Goal: Find specific page/section: Find specific page/section

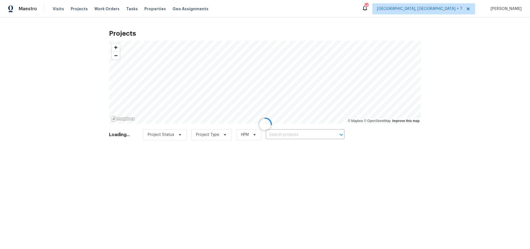
click at [292, 135] on div at bounding box center [265, 124] width 530 height 249
click at [292, 133] on div at bounding box center [265, 124] width 530 height 249
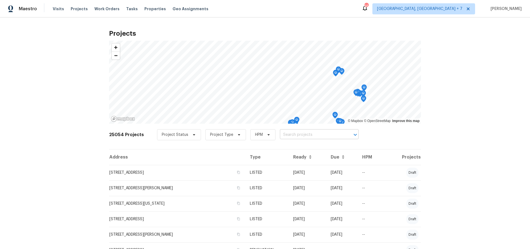
click at [290, 133] on input "text" at bounding box center [311, 134] width 63 height 9
type input "[PERSON_NAME]"
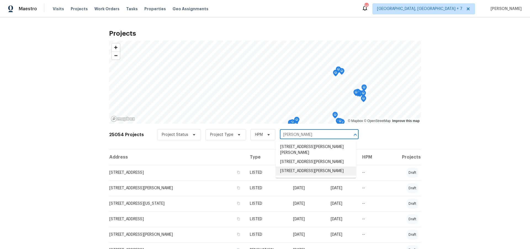
click at [290, 173] on li "[STREET_ADDRESS][PERSON_NAME]" at bounding box center [316, 170] width 80 height 9
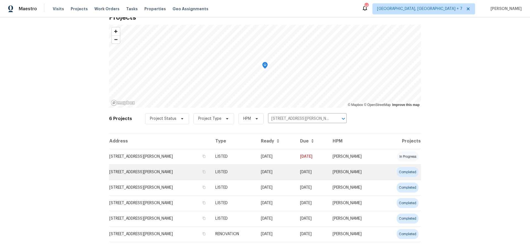
scroll to position [27, 0]
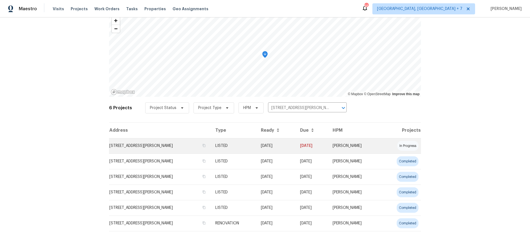
click at [165, 147] on td "[STREET_ADDRESS][PERSON_NAME]" at bounding box center [160, 145] width 102 height 15
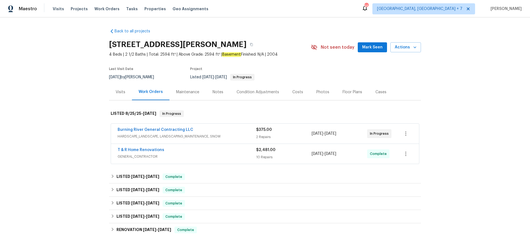
click at [168, 150] on div "T & R Home Renovations" at bounding box center [187, 150] width 139 height 7
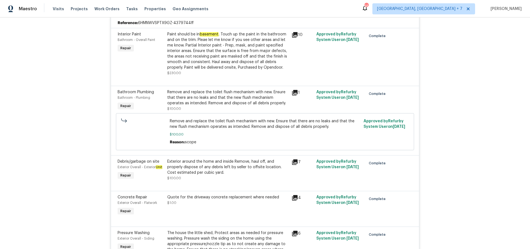
scroll to position [152, 0]
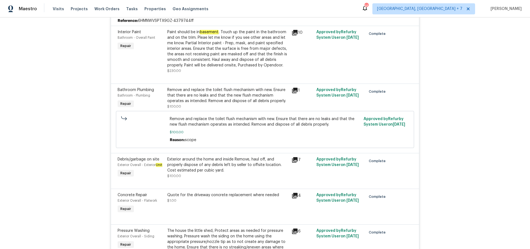
click at [299, 199] on div "4" at bounding box center [303, 195] width 22 height 7
click at [292, 198] on icon at bounding box center [295, 195] width 6 height 6
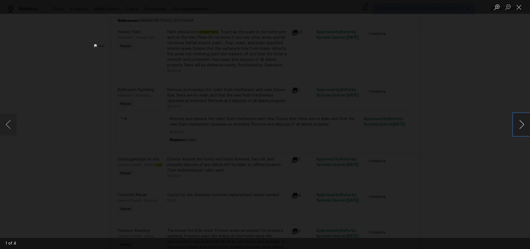
click at [523, 123] on button "Next image" at bounding box center [522, 124] width 17 height 22
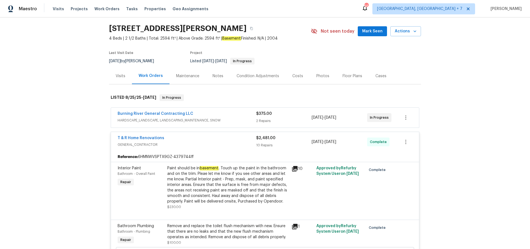
scroll to position [19, 0]
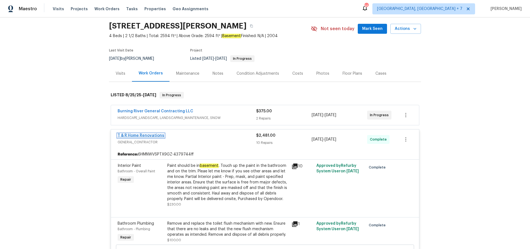
click at [158, 136] on link "T & R Home Renovations" at bounding box center [141, 135] width 47 height 4
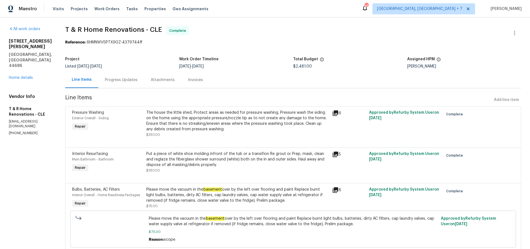
click at [114, 80] on div "Progress Updates" at bounding box center [121, 80] width 46 height 16
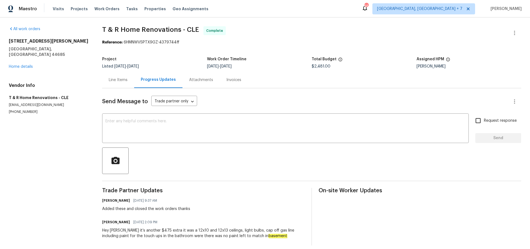
scroll to position [6, 0]
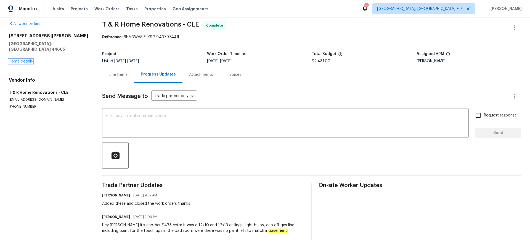
click at [22, 59] on link "Home details" at bounding box center [21, 61] width 24 height 4
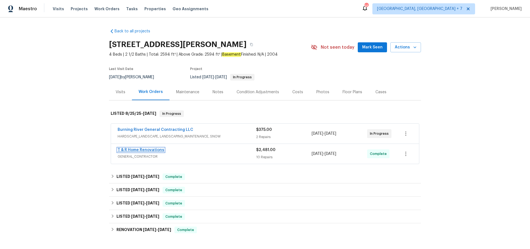
click at [153, 149] on link "T & R Home Renovations" at bounding box center [141, 150] width 47 height 4
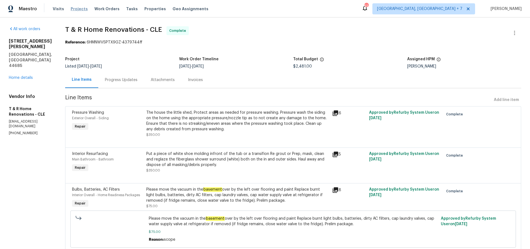
click at [77, 9] on span "Projects" at bounding box center [79, 9] width 17 height 6
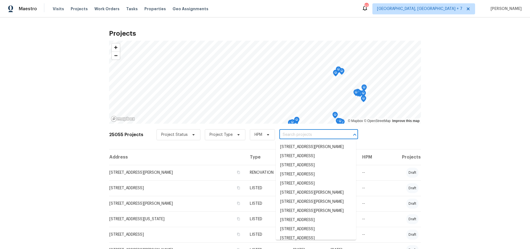
click at [294, 134] on input "text" at bounding box center [310, 134] width 63 height 9
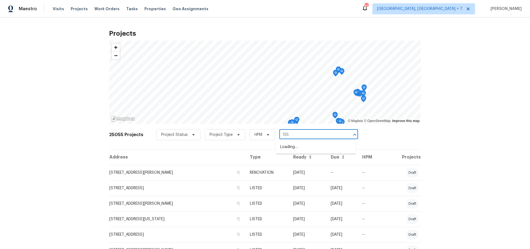
type input "155 b"
click at [294, 170] on li "[STREET_ADDRESS][PERSON_NAME]" at bounding box center [316, 164] width 80 height 9
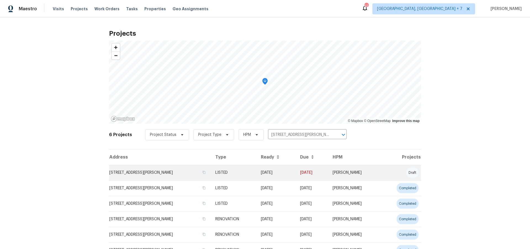
click at [132, 172] on td "[STREET_ADDRESS][PERSON_NAME]" at bounding box center [160, 172] width 102 height 15
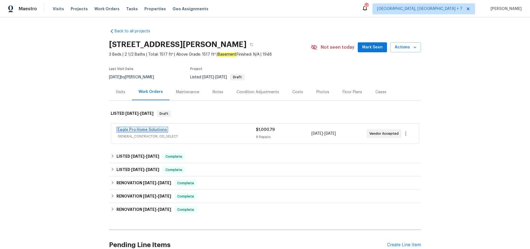
click at [131, 130] on link "Eagle Pro Home Solutions" at bounding box center [142, 130] width 49 height 4
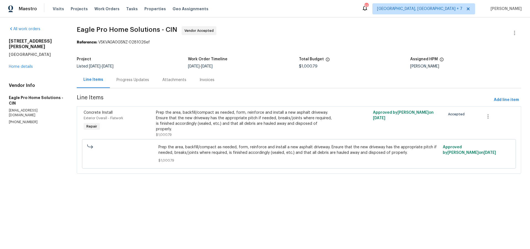
click at [132, 81] on div "Progress Updates" at bounding box center [133, 80] width 33 height 6
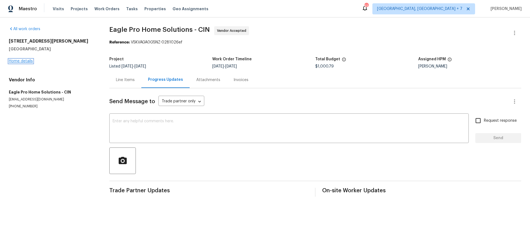
click at [22, 63] on link "Home details" at bounding box center [21, 61] width 24 height 4
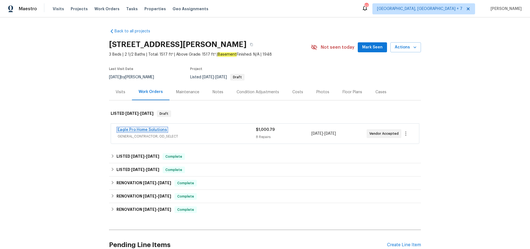
click at [149, 129] on link "Eagle Pro Home Solutions" at bounding box center [142, 130] width 49 height 4
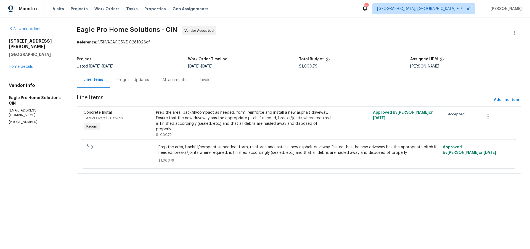
click at [141, 80] on div "Progress Updates" at bounding box center [133, 80] width 33 height 6
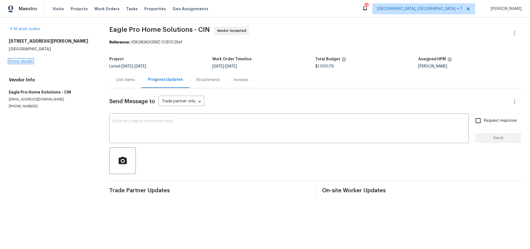
click at [25, 62] on link "Home details" at bounding box center [21, 61] width 24 height 4
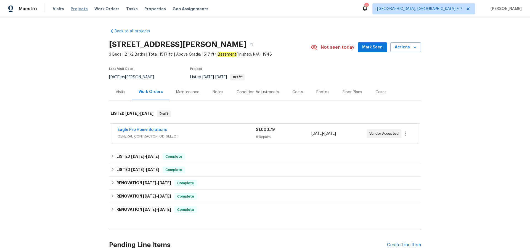
click at [73, 7] on span "Projects" at bounding box center [79, 9] width 17 height 6
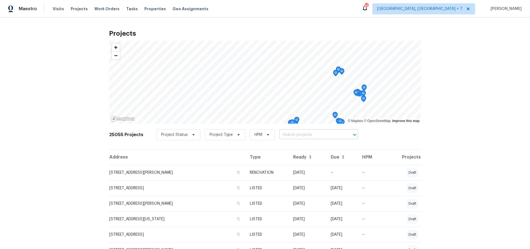
click at [287, 135] on input "text" at bounding box center [310, 134] width 63 height 9
type input "7420"
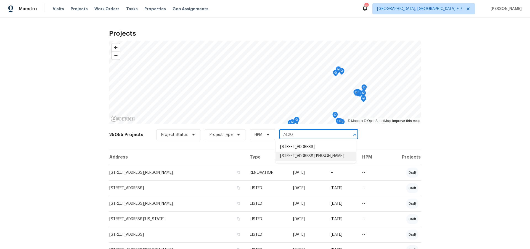
click at [287, 160] on li "[STREET_ADDRESS][PERSON_NAME]" at bounding box center [316, 155] width 80 height 9
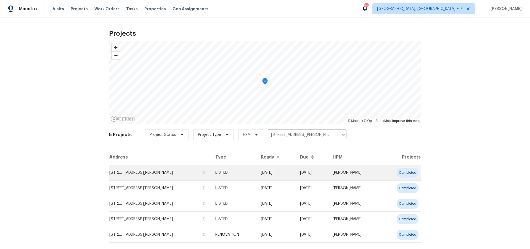
click at [137, 172] on td "[STREET_ADDRESS][PERSON_NAME]" at bounding box center [160, 172] width 102 height 15
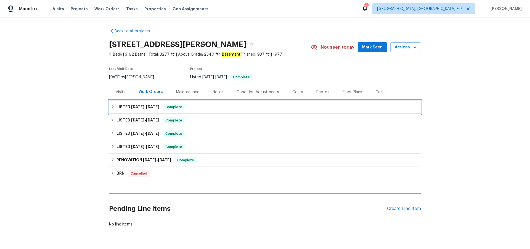
click at [146, 107] on span "[DATE] - [DATE]" at bounding box center [145, 107] width 28 height 4
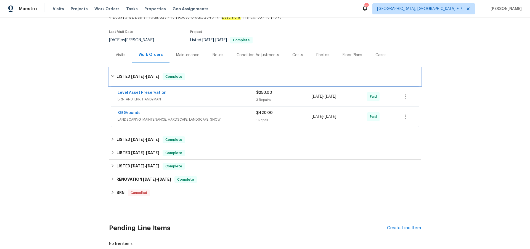
scroll to position [38, 0]
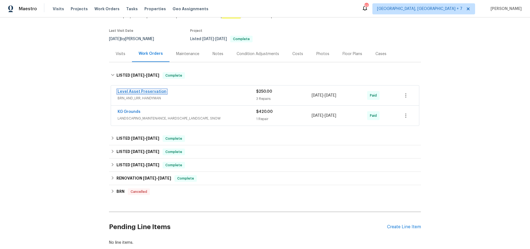
click at [136, 90] on link "Level Asset Preservation" at bounding box center [142, 91] width 49 height 4
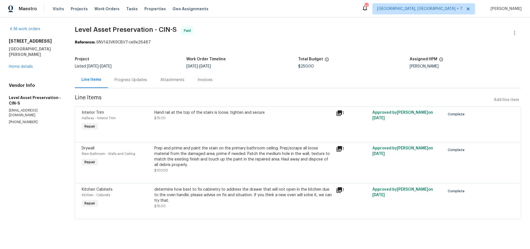
click at [342, 189] on icon at bounding box center [339, 189] width 7 height 7
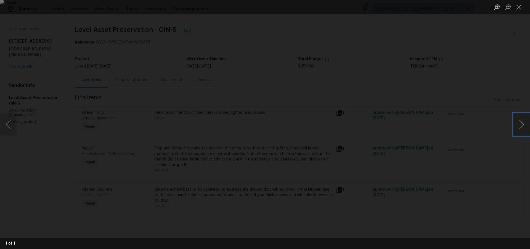
click at [522, 126] on button "Next image" at bounding box center [522, 124] width 17 height 22
click at [515, 116] on button "Next image" at bounding box center [522, 124] width 17 height 22
click at [519, 122] on button "Next image" at bounding box center [522, 124] width 17 height 22
drag, startPoint x: 518, startPoint y: 10, endPoint x: 515, endPoint y: 13, distance: 4.9
click at [518, 10] on button "Close lightbox" at bounding box center [519, 7] width 11 height 10
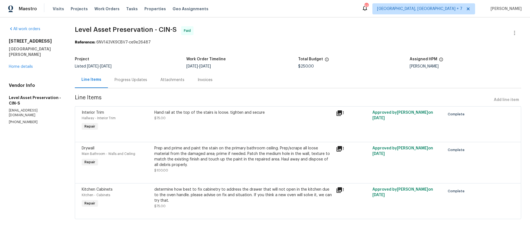
click at [146, 80] on div "Progress Updates" at bounding box center [131, 80] width 33 height 6
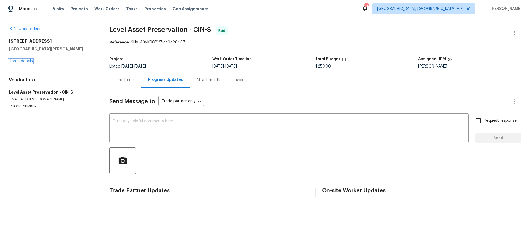
click at [22, 61] on link "Home details" at bounding box center [21, 61] width 24 height 4
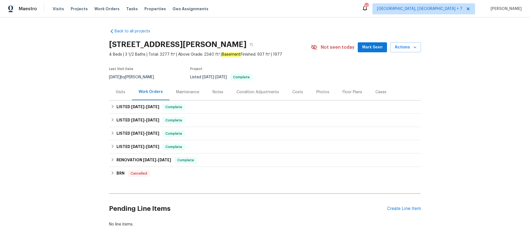
click at [215, 91] on div "Notes" at bounding box center [218, 92] width 11 height 6
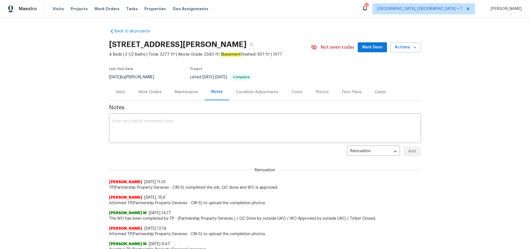
click at [122, 90] on div "Visits" at bounding box center [121, 92] width 10 height 6
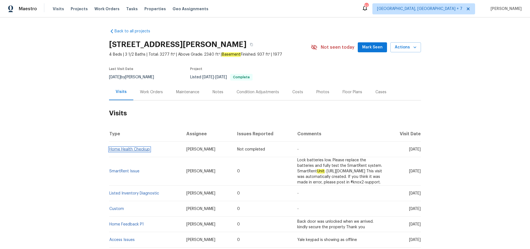
click at [139, 149] on link "Home Health Checkup" at bounding box center [129, 149] width 41 height 4
